Goal: Navigation & Orientation: Understand site structure

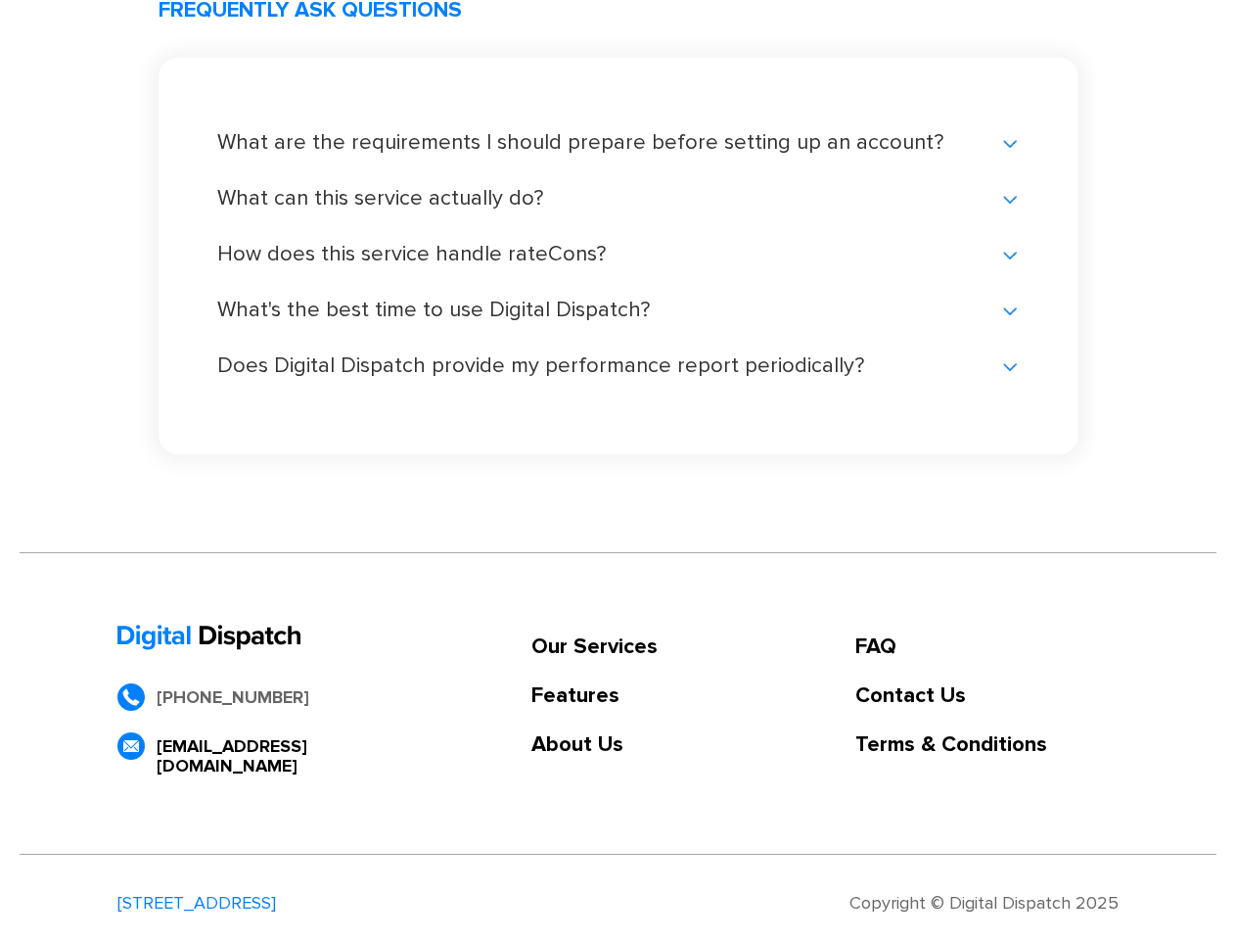
scroll to position [4139, 0]
click at [594, 647] on link "Our Services" at bounding box center [594, 647] width 126 height 20
click at [594, 696] on link "Features" at bounding box center [594, 696] width 126 height 20
click at [594, 745] on link "About Us" at bounding box center [594, 745] width 126 height 20
click at [987, 647] on link "FAQ" at bounding box center [986, 647] width 263 height 20
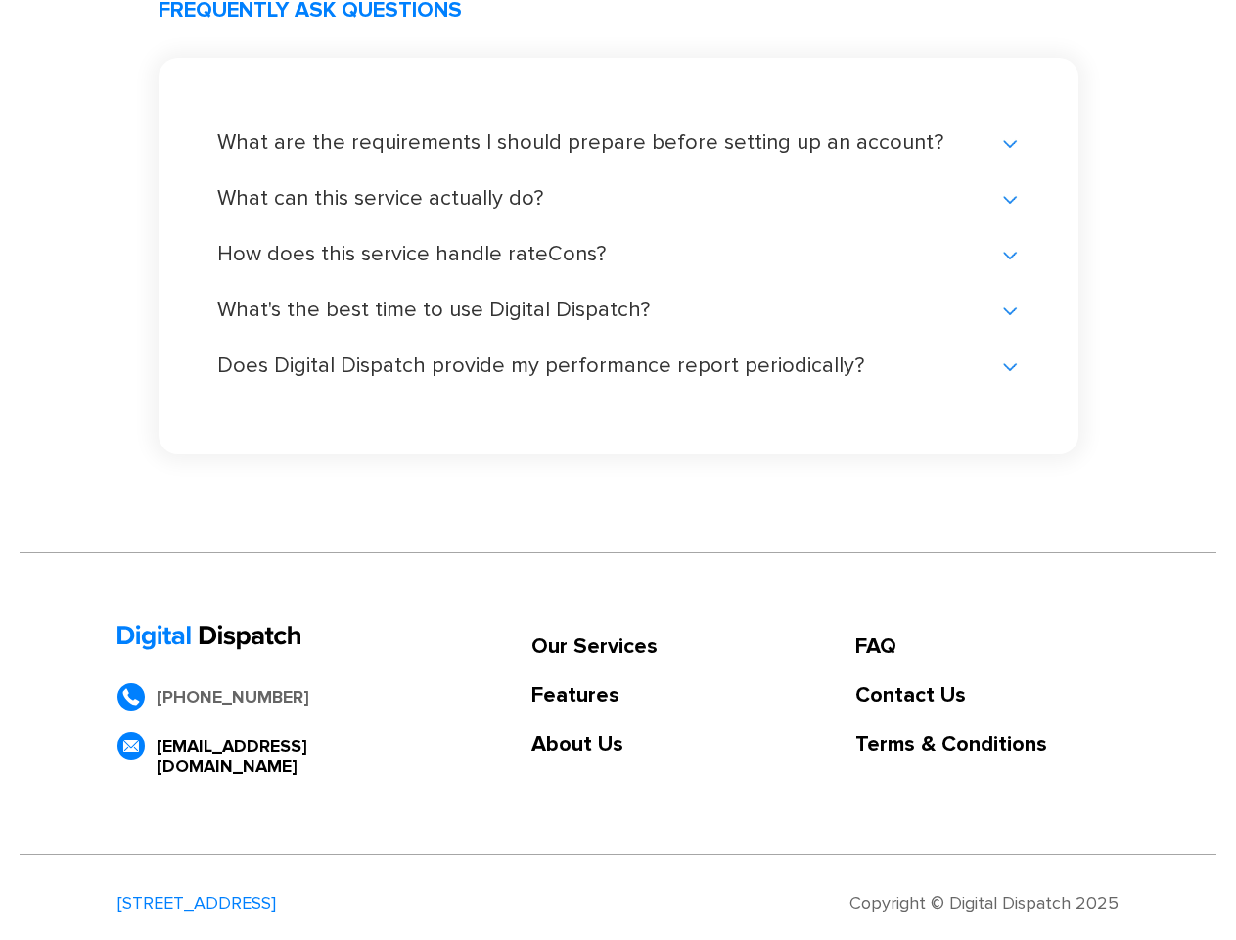
click at [987, 696] on link "Contact Us" at bounding box center [986, 696] width 263 height 20
